Goal: Find specific page/section: Find specific page/section

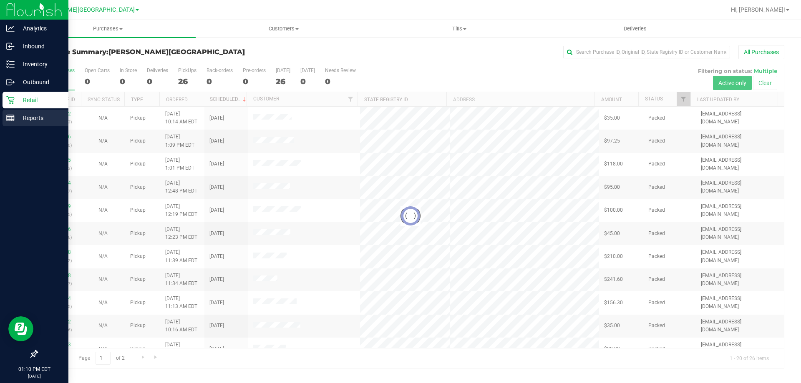
click at [44, 116] on p "Reports" at bounding box center [40, 118] width 50 height 10
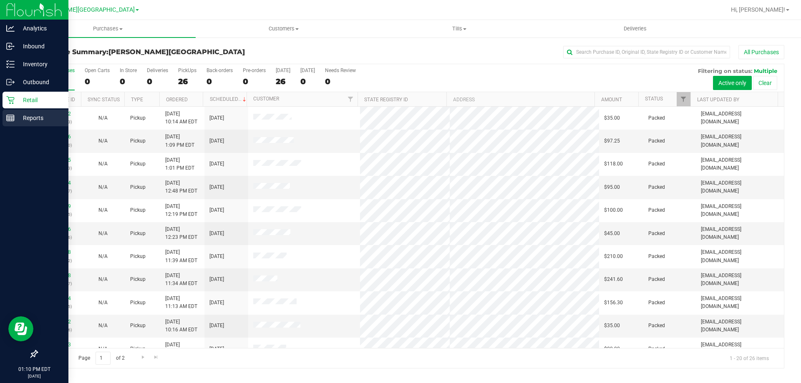
click at [15, 121] on p "Reports" at bounding box center [40, 118] width 50 height 10
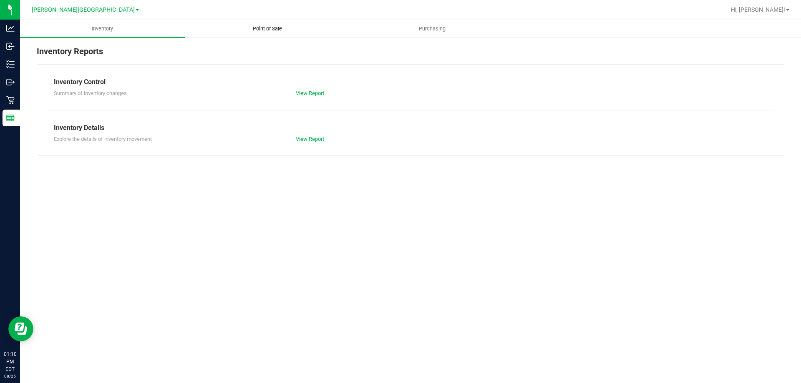
click at [270, 25] on span "Point of Sale" at bounding box center [268, 29] width 52 height 8
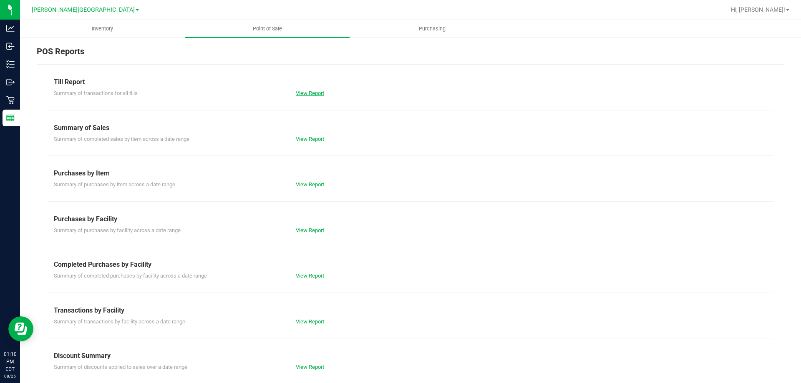
click at [319, 93] on link "View Report" at bounding box center [310, 93] width 28 height 6
